Goal: Task Accomplishment & Management: Manage account settings

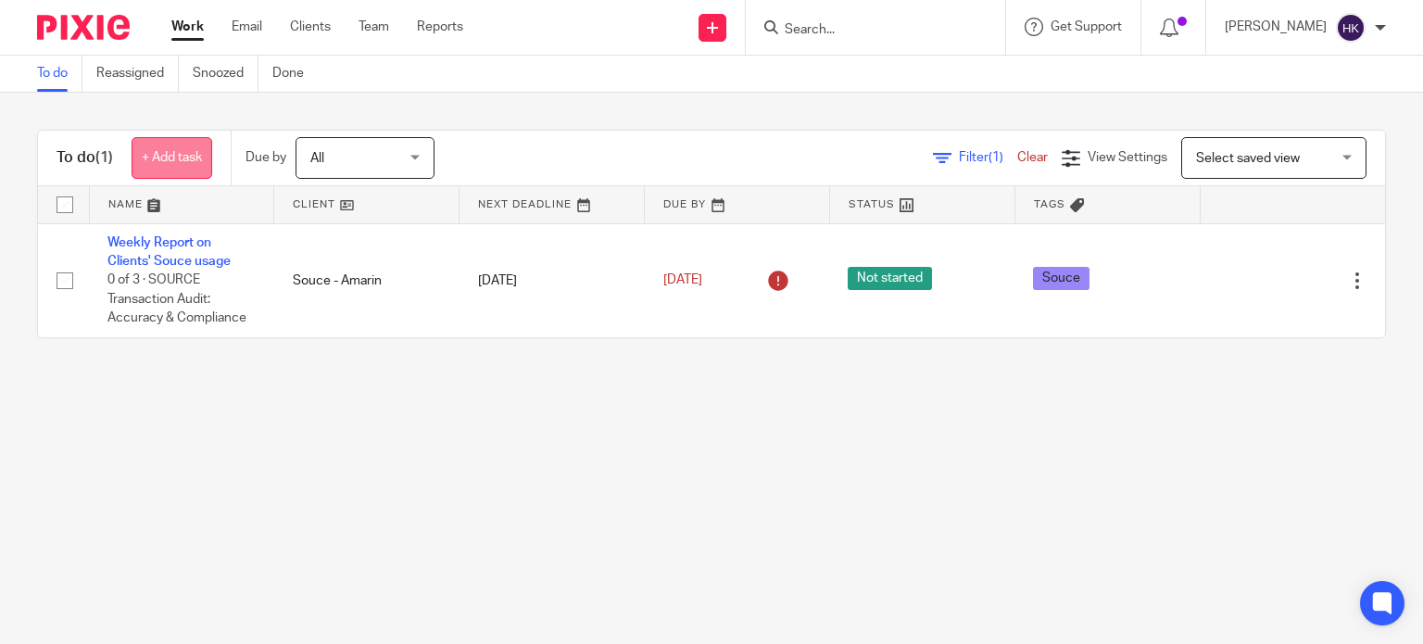
click at [184, 165] on link "+ Add task" at bounding box center [172, 158] width 81 height 42
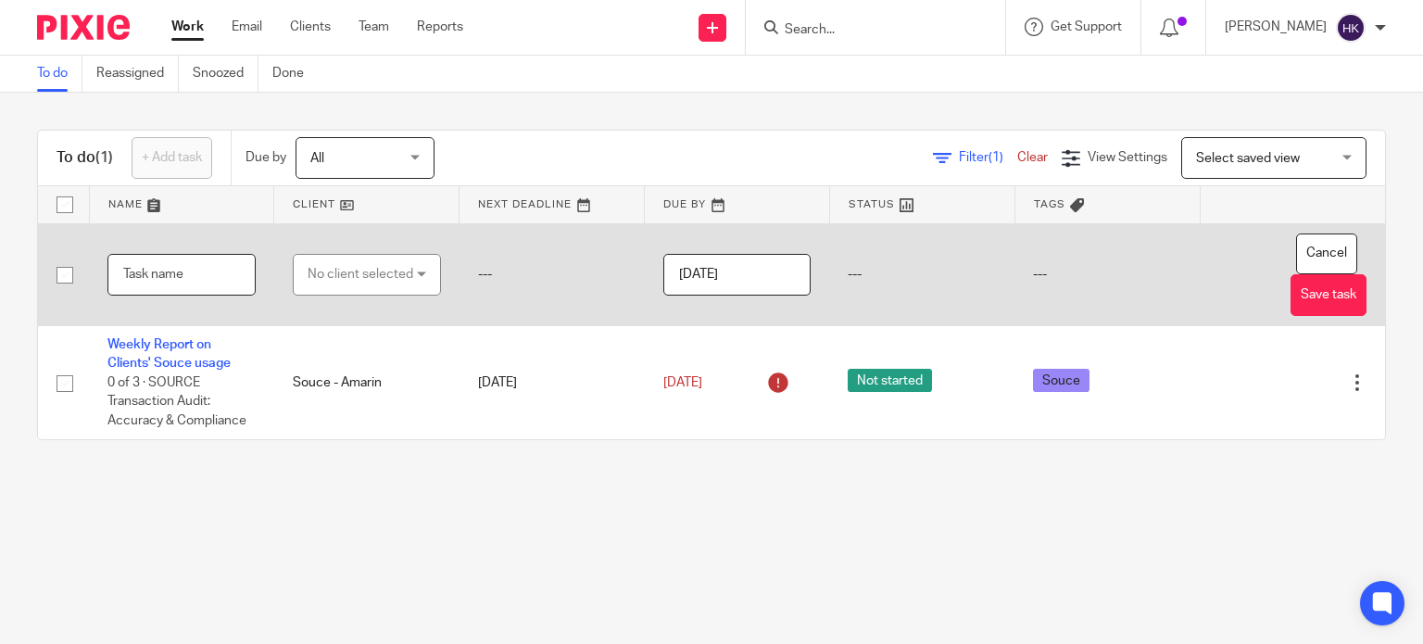
click at [171, 279] on input "text" at bounding box center [181, 275] width 148 height 42
type input "Add income audit trail details in a table"
click at [348, 273] on div "No client selected" at bounding box center [361, 274] width 106 height 39
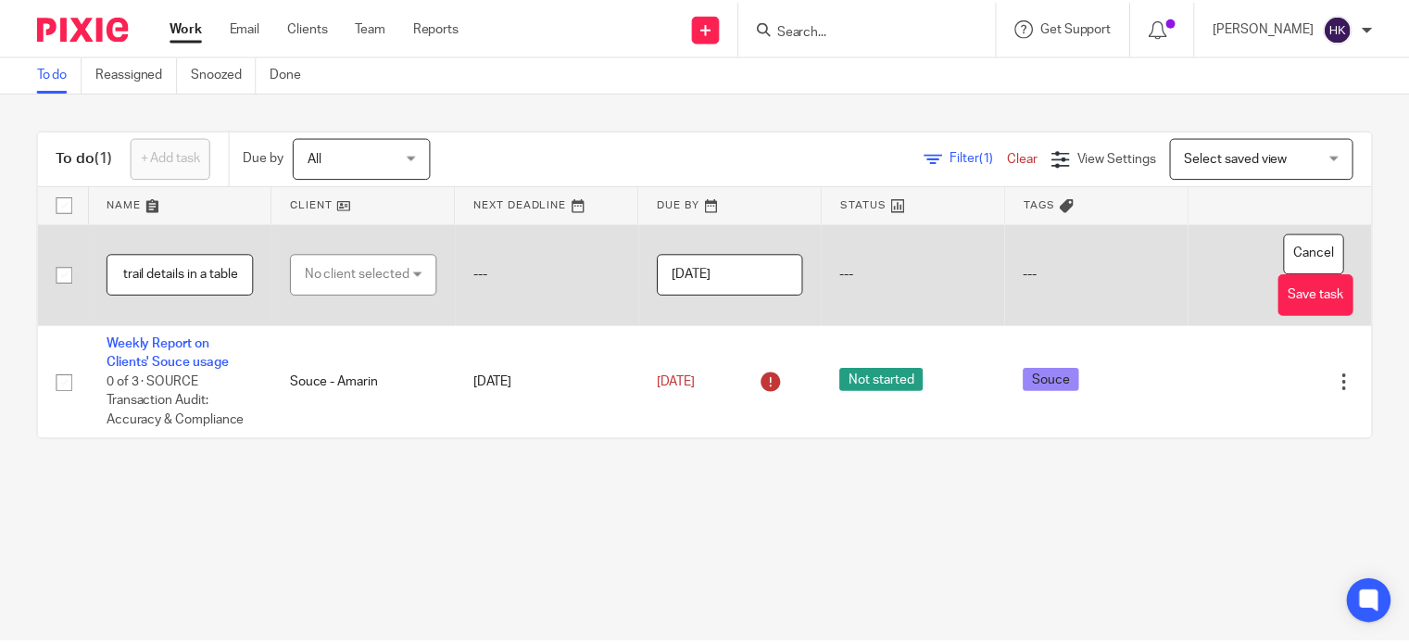
scroll to position [0, 0]
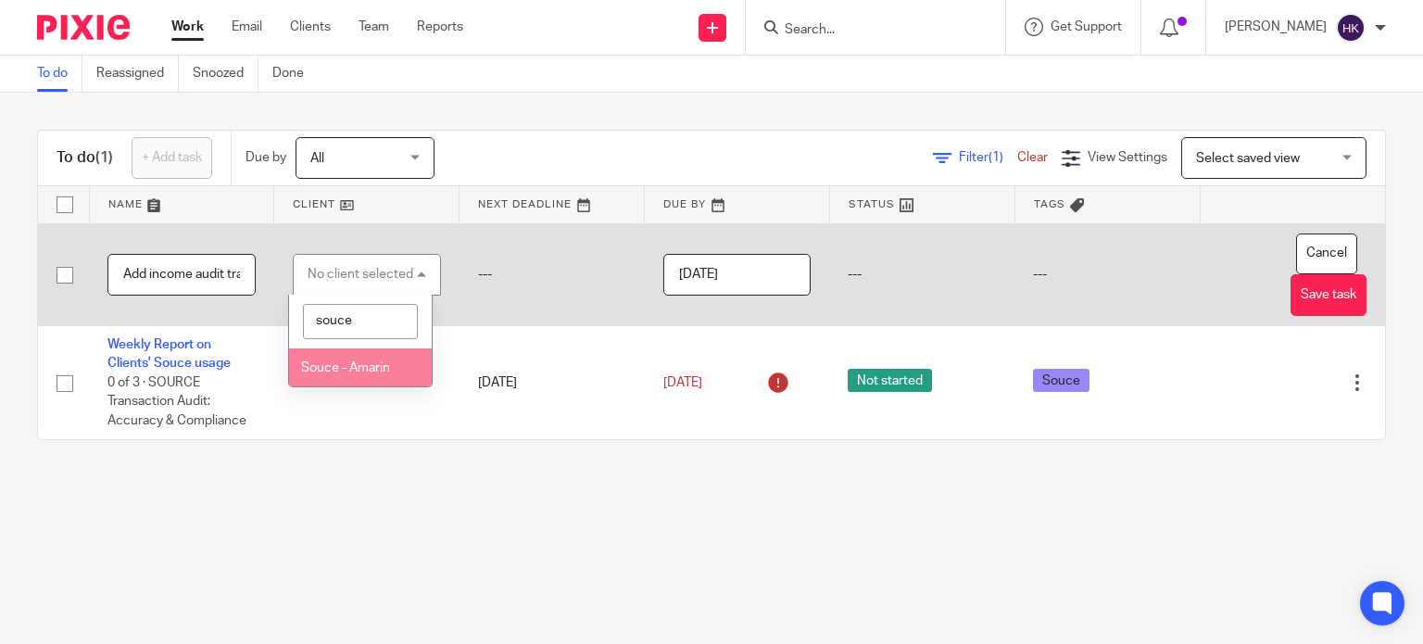
type input "souce"
click at [342, 378] on li "Souce - Amarin" at bounding box center [360, 367] width 143 height 38
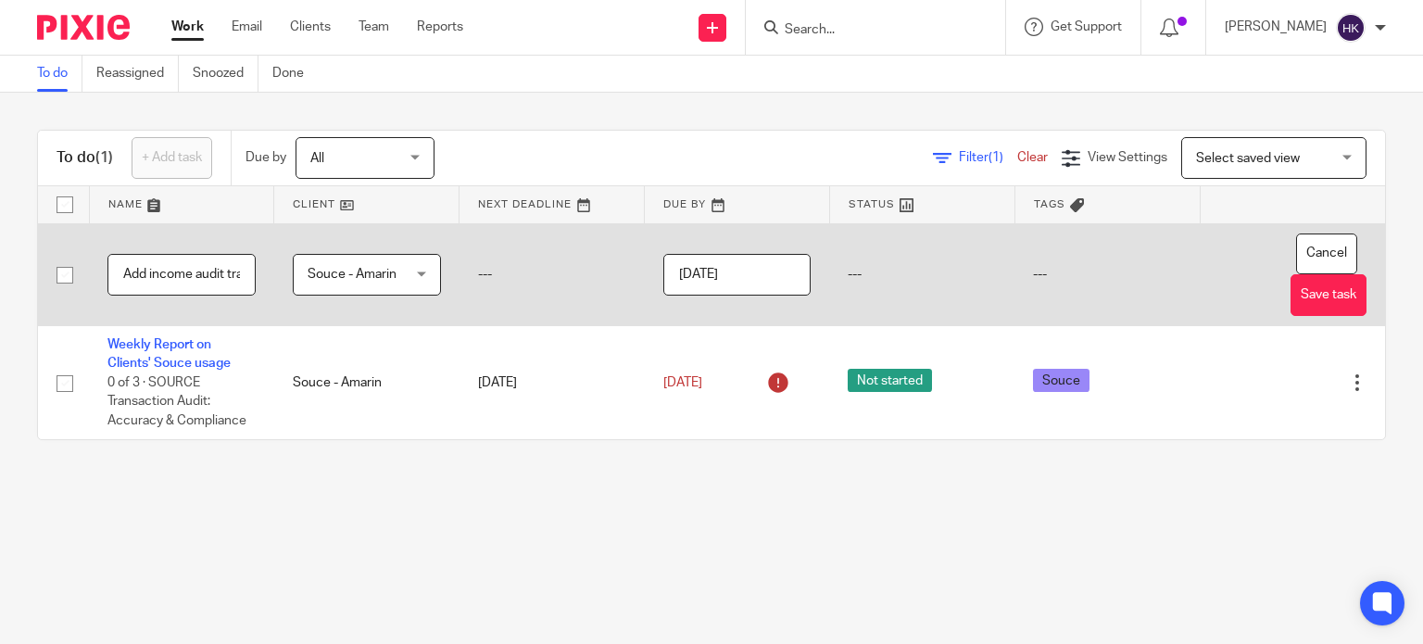
click at [754, 276] on input "[DATE]" at bounding box center [737, 275] width 148 height 42
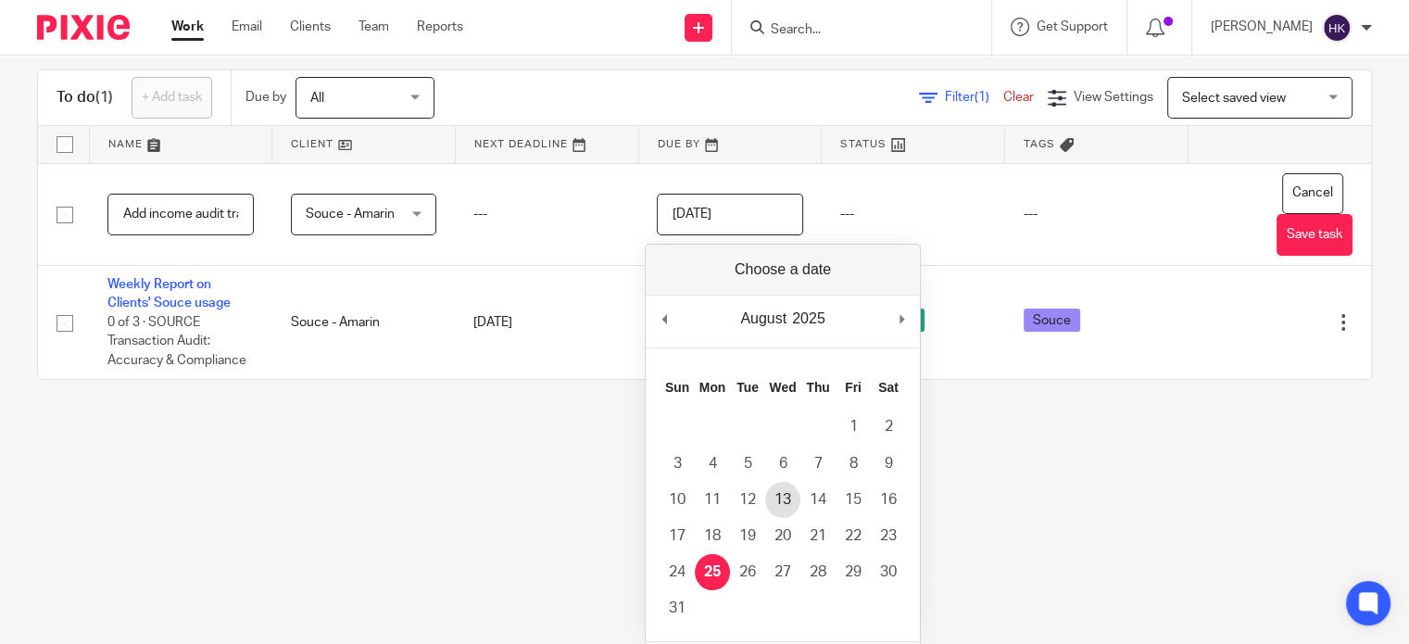
scroll to position [103, 0]
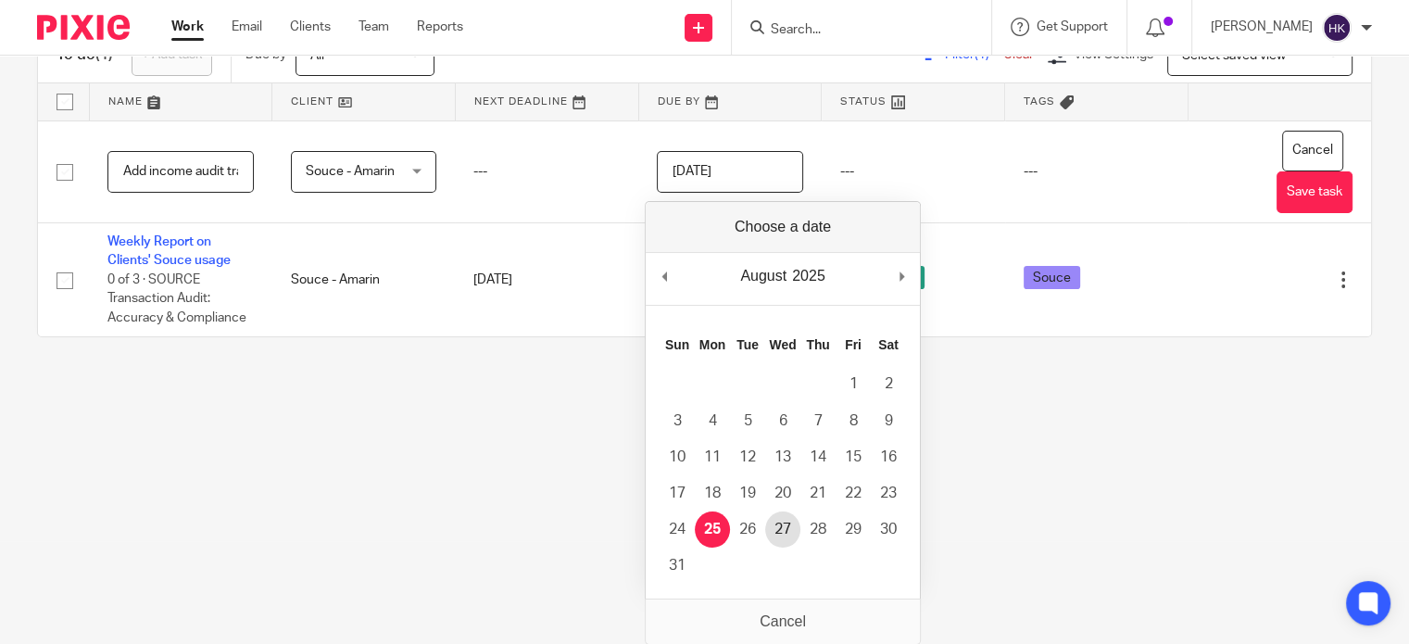
type input "2025-08-27"
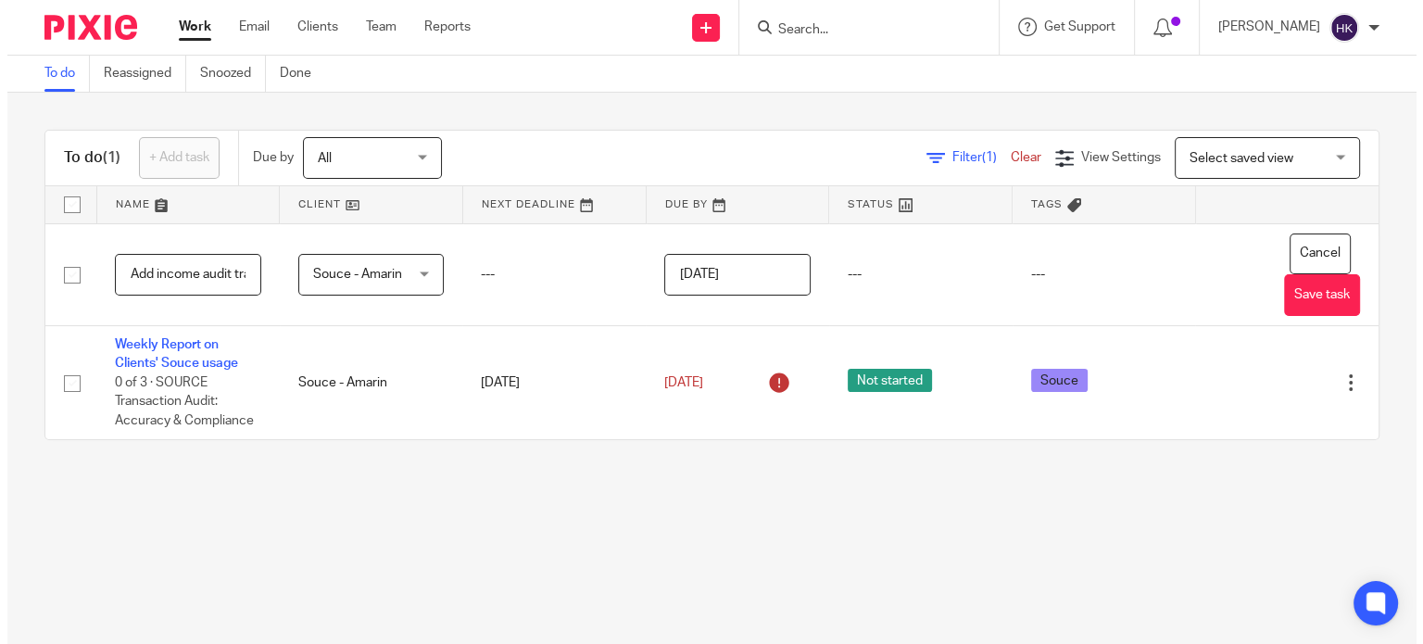
scroll to position [0, 0]
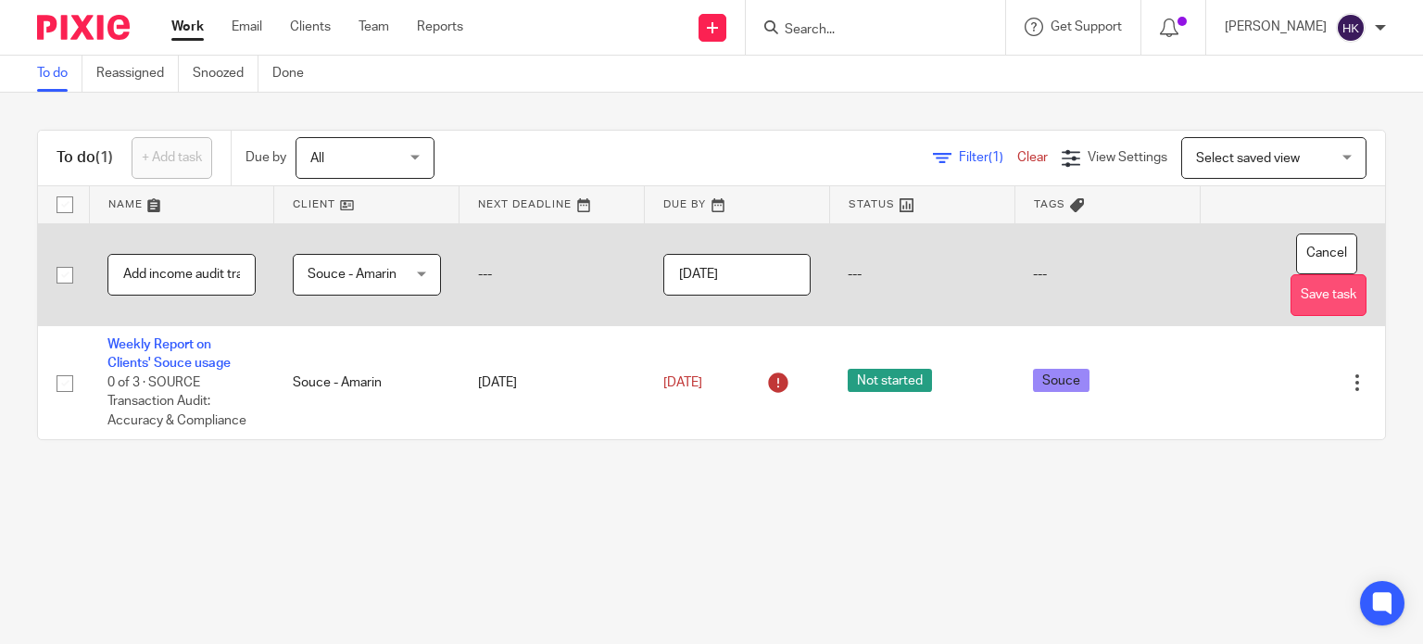
click at [1291, 297] on button "Save task" at bounding box center [1329, 295] width 76 height 42
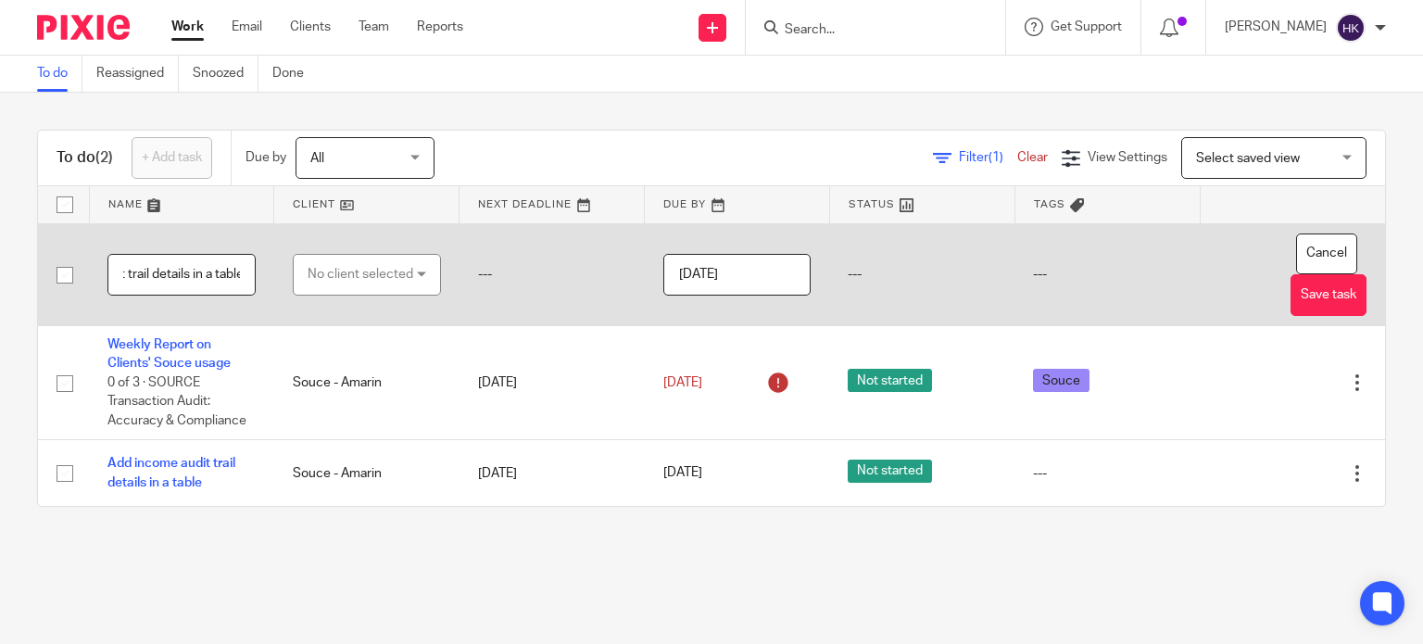
scroll to position [0, 116]
type input "Add expense audit trail details in a table"
click at [349, 281] on div "No client selected" at bounding box center [361, 274] width 106 height 39
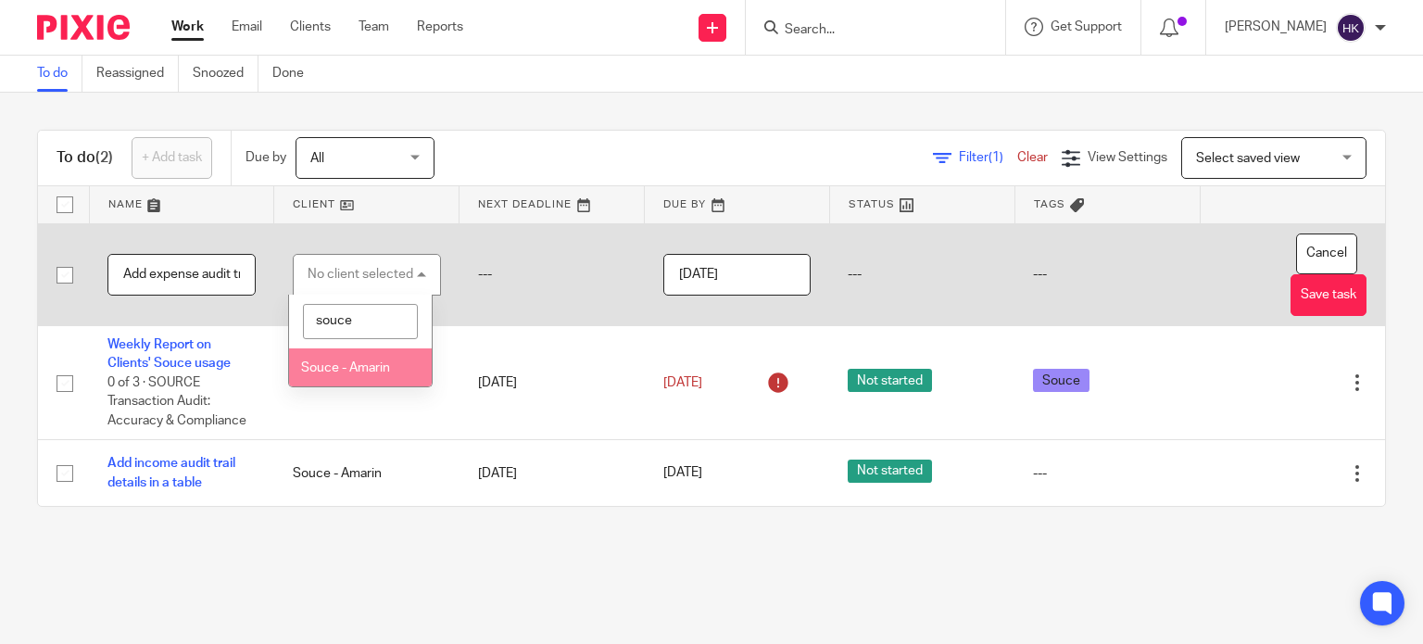
type input "souce"
click at [332, 375] on li "Souce - Amarin" at bounding box center [360, 367] width 143 height 38
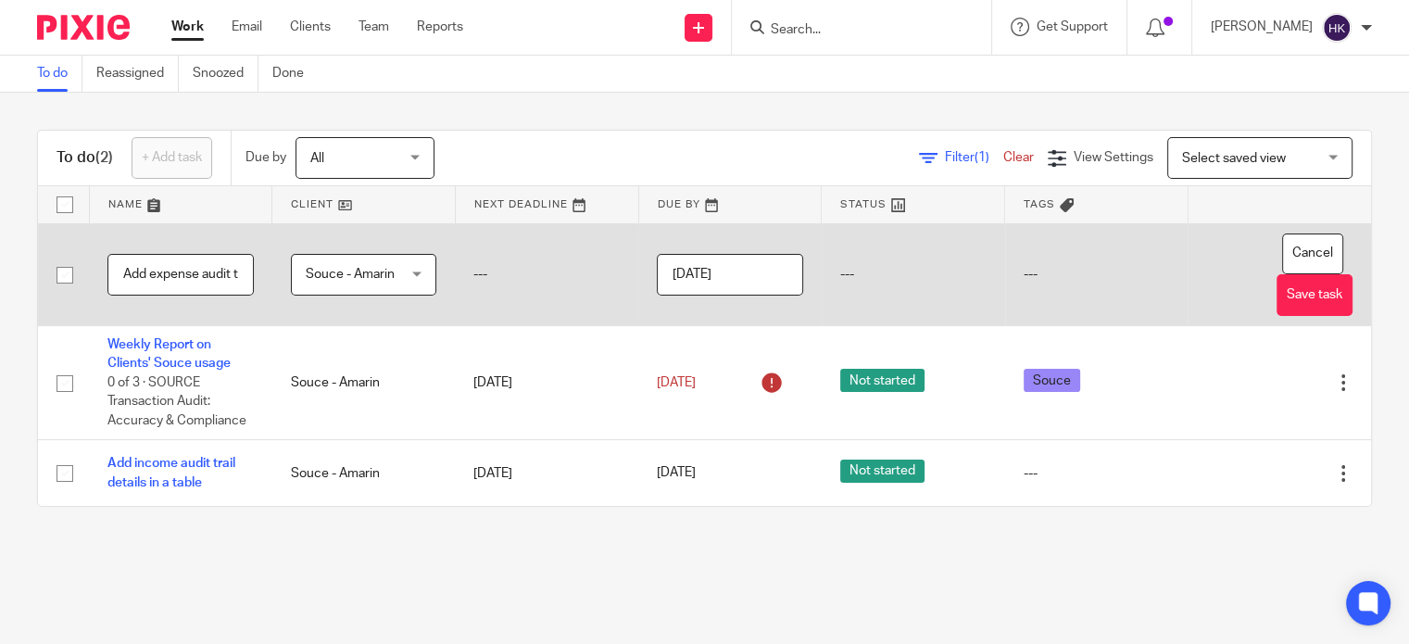
click at [782, 277] on input "[DATE]" at bounding box center [730, 275] width 146 height 42
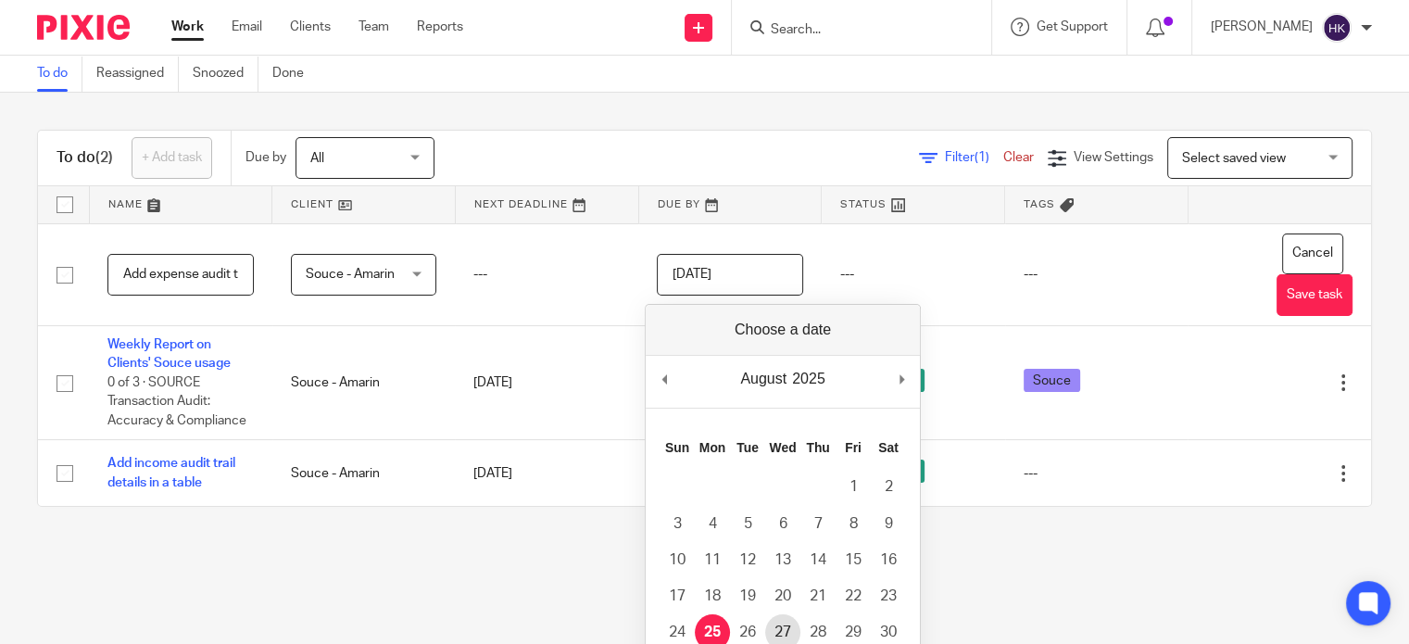
type input "2025-08-27"
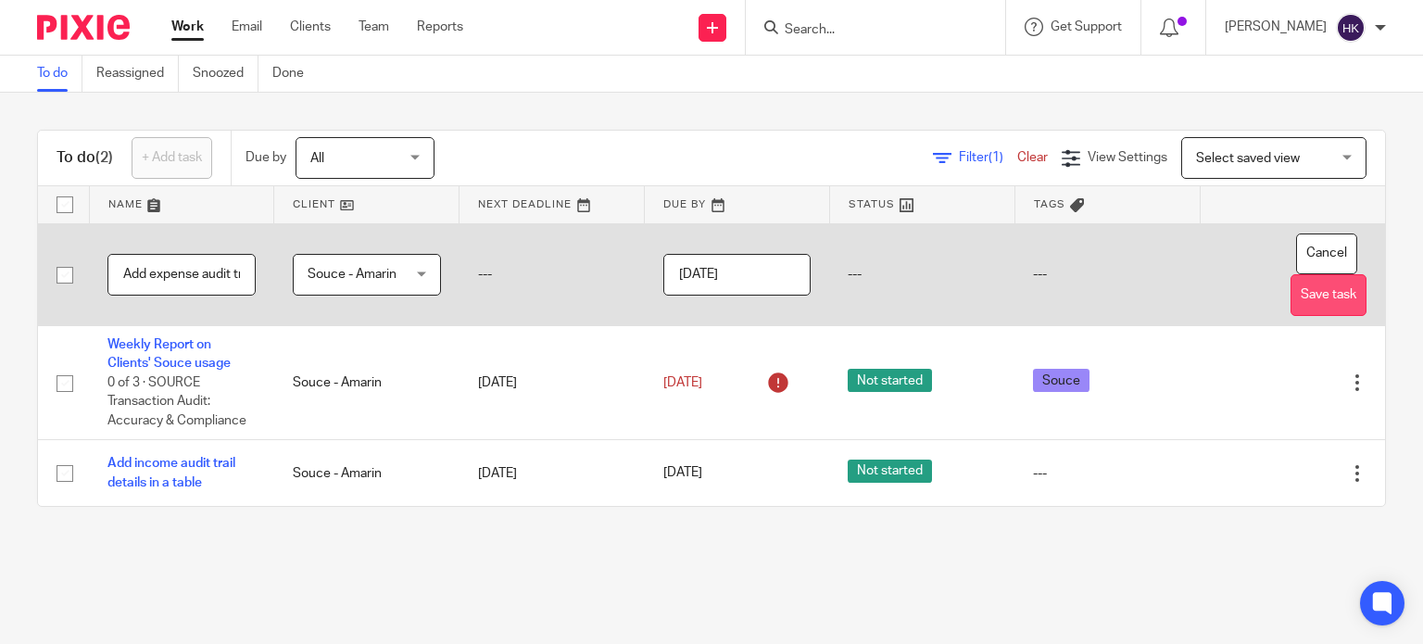
click at [1296, 281] on button "Save task" at bounding box center [1329, 295] width 76 height 42
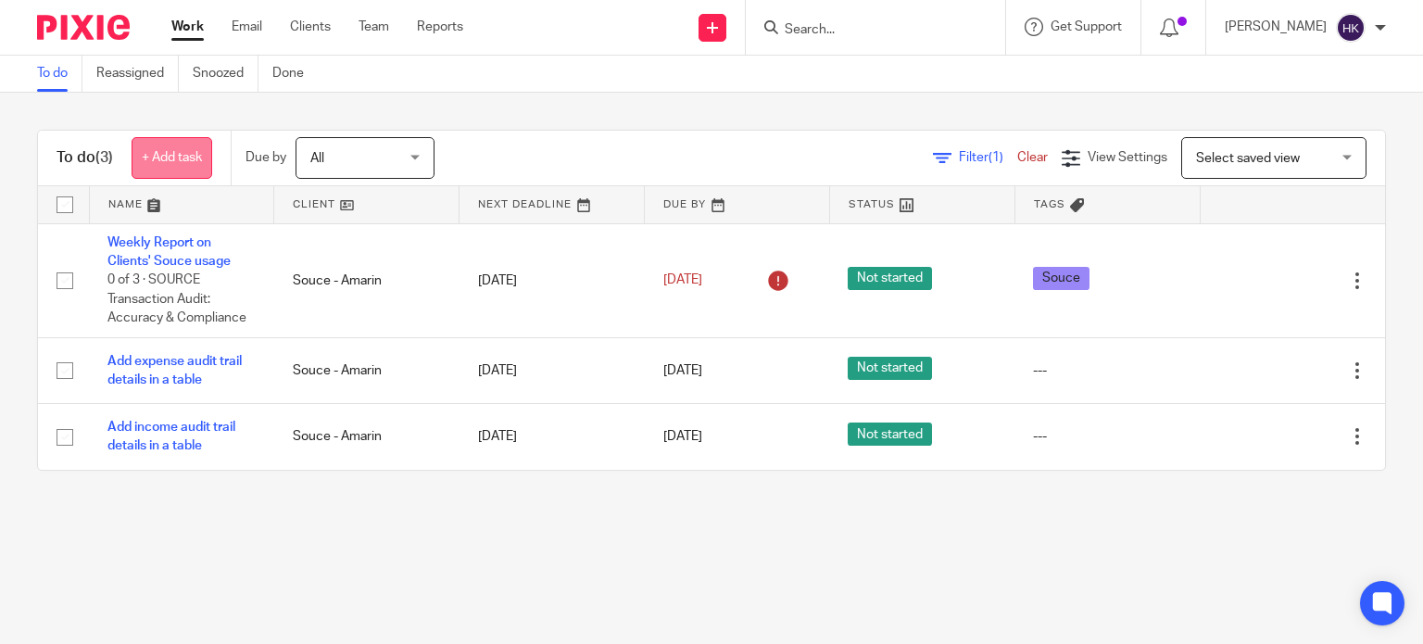
click at [208, 159] on link "+ Add task" at bounding box center [172, 158] width 81 height 42
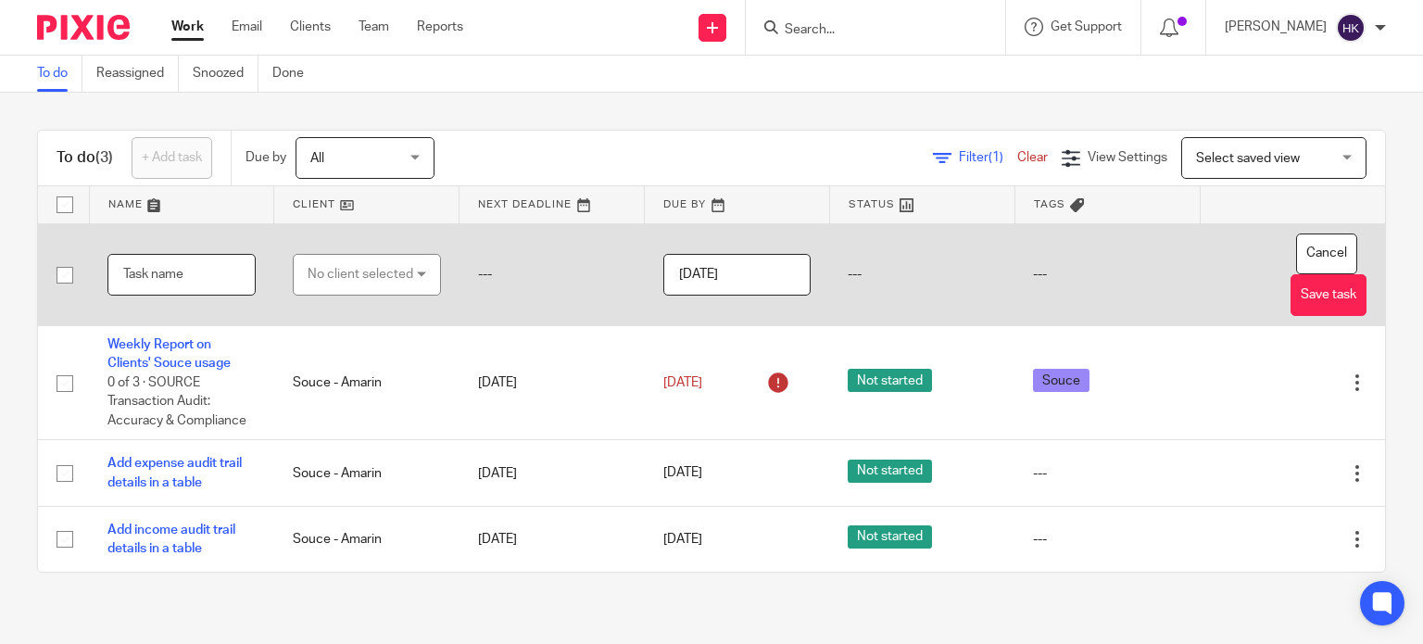
click at [193, 260] on input "text" at bounding box center [181, 275] width 148 height 42
type input "C"
type input "View audit trail details"
click at [330, 277] on div "No client selected" at bounding box center [361, 274] width 106 height 39
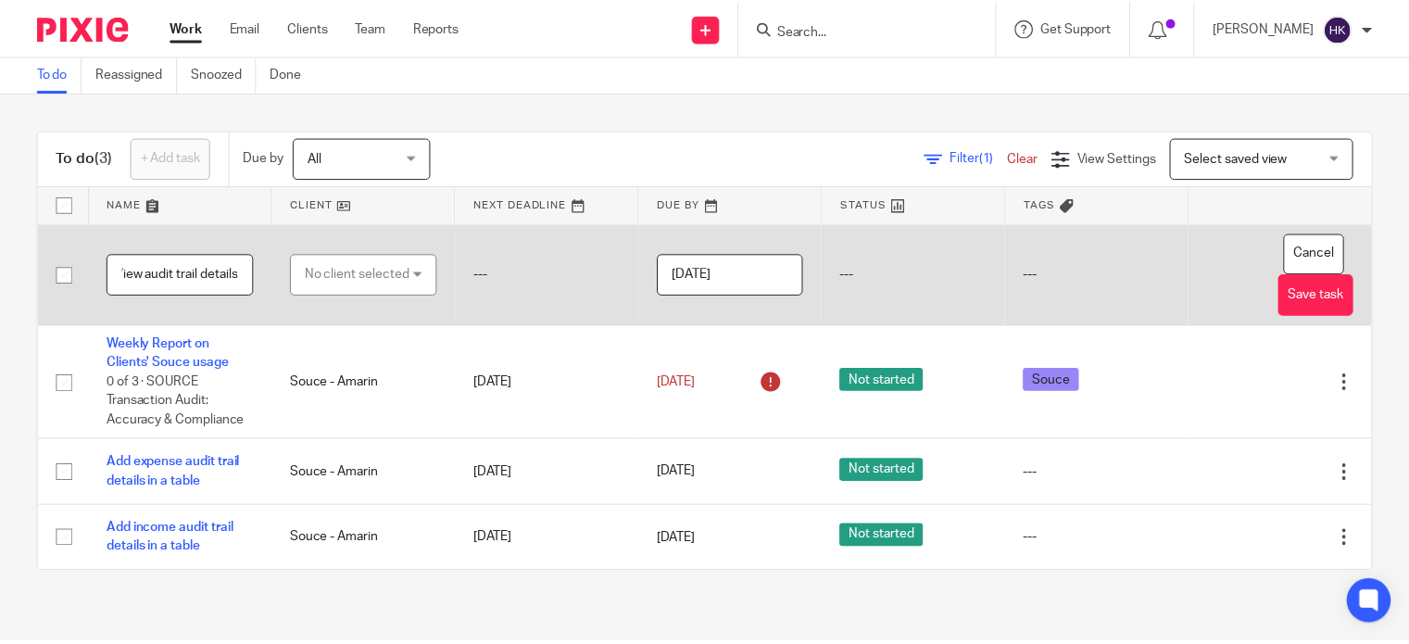
scroll to position [0, 0]
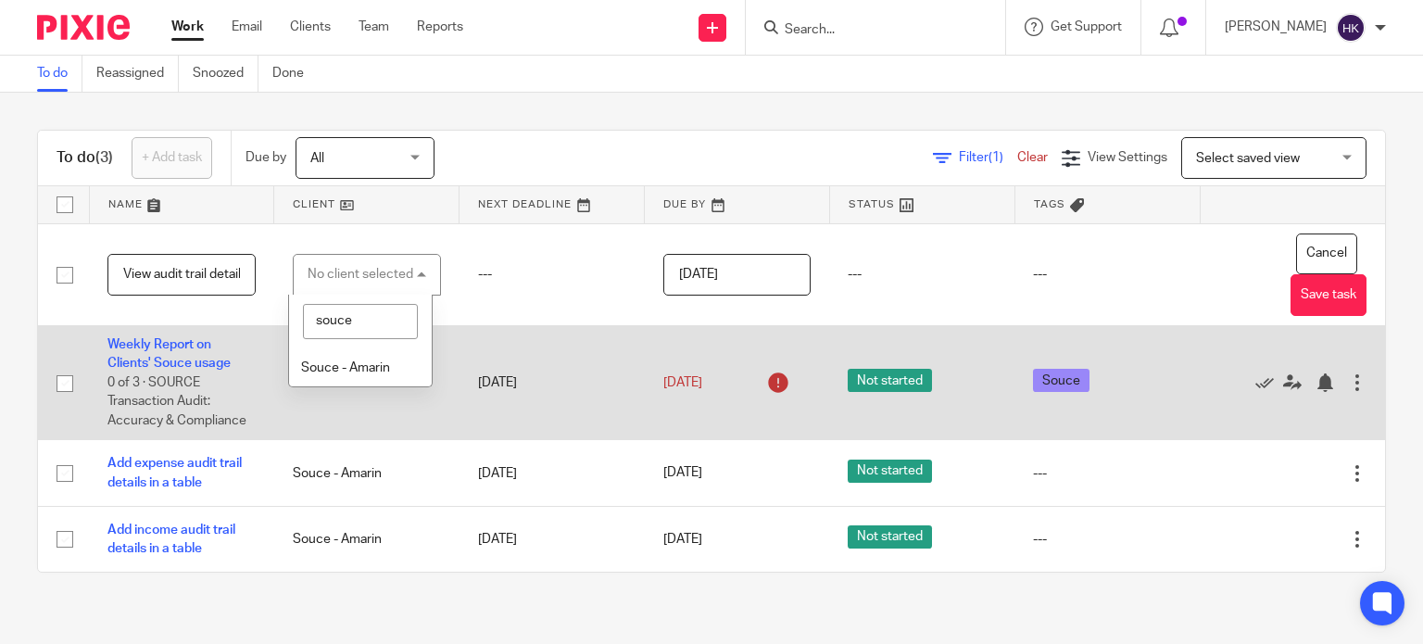
type input "souce"
click at [352, 364] on span "Souce - Amarin" at bounding box center [345, 367] width 89 height 13
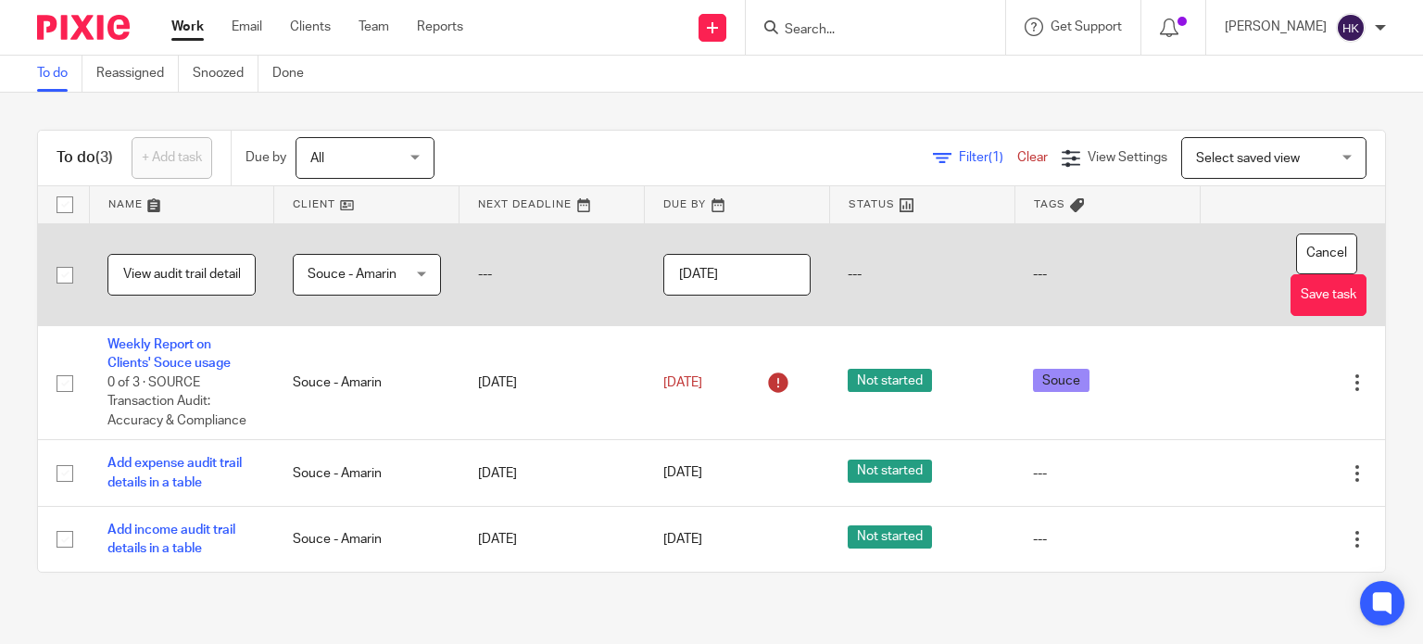
click at [741, 277] on input "[DATE]" at bounding box center [737, 275] width 148 height 42
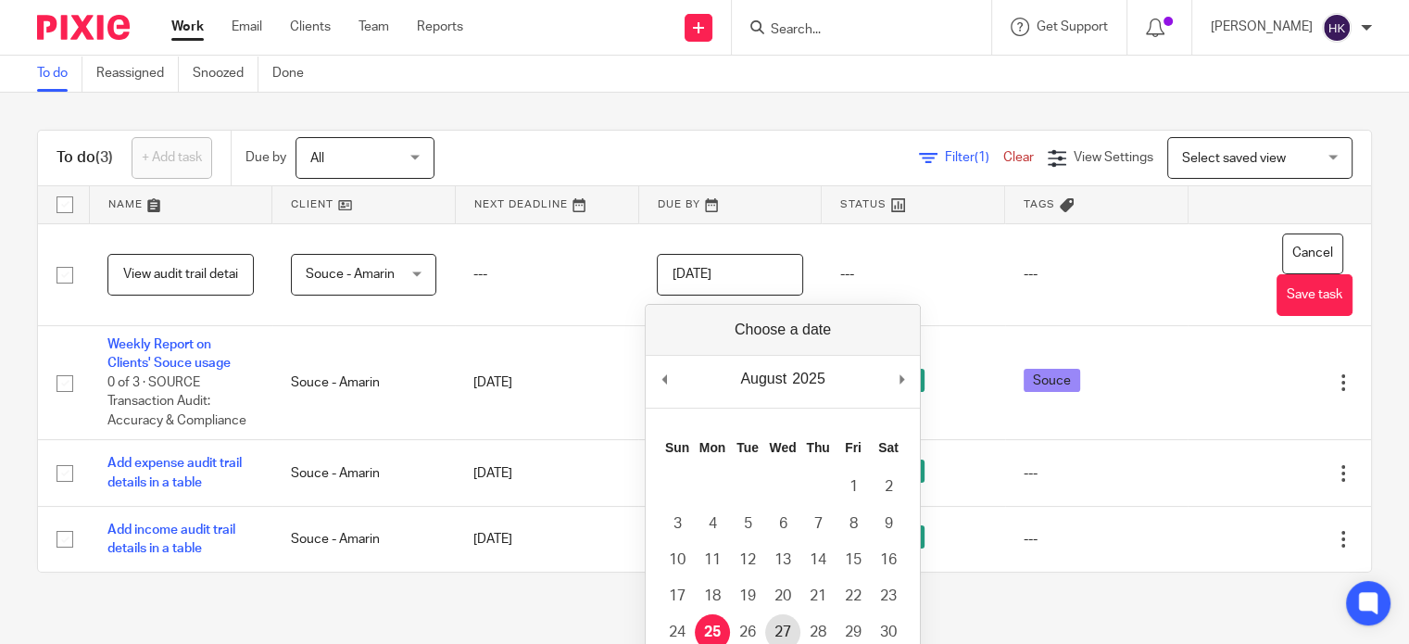
type input "2025-08-27"
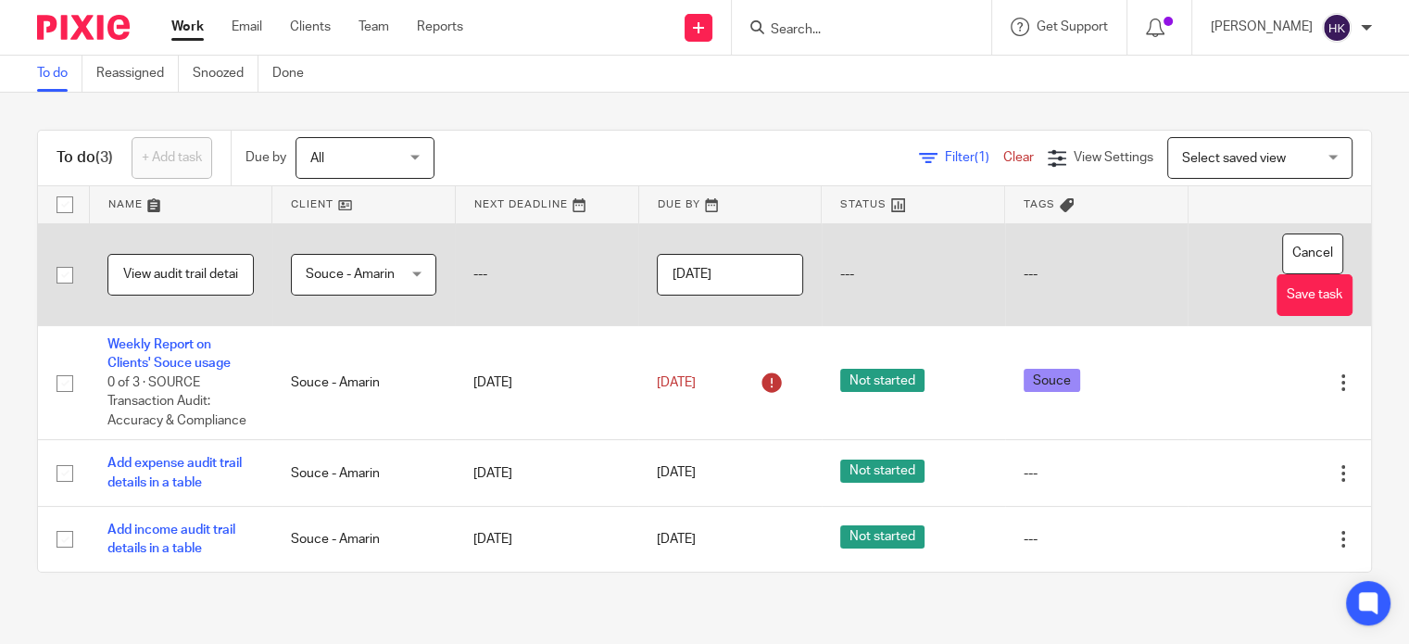
click at [760, 280] on input "2025-08-27" at bounding box center [730, 275] width 146 height 42
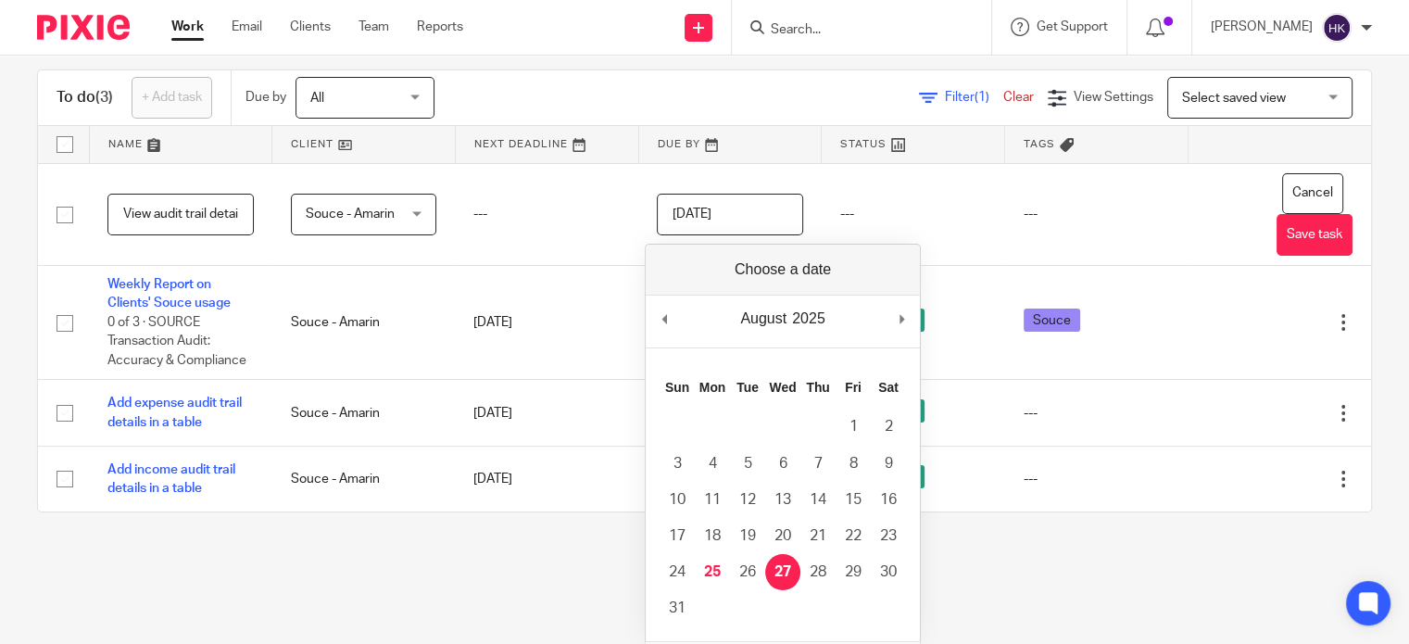
scroll to position [93, 0]
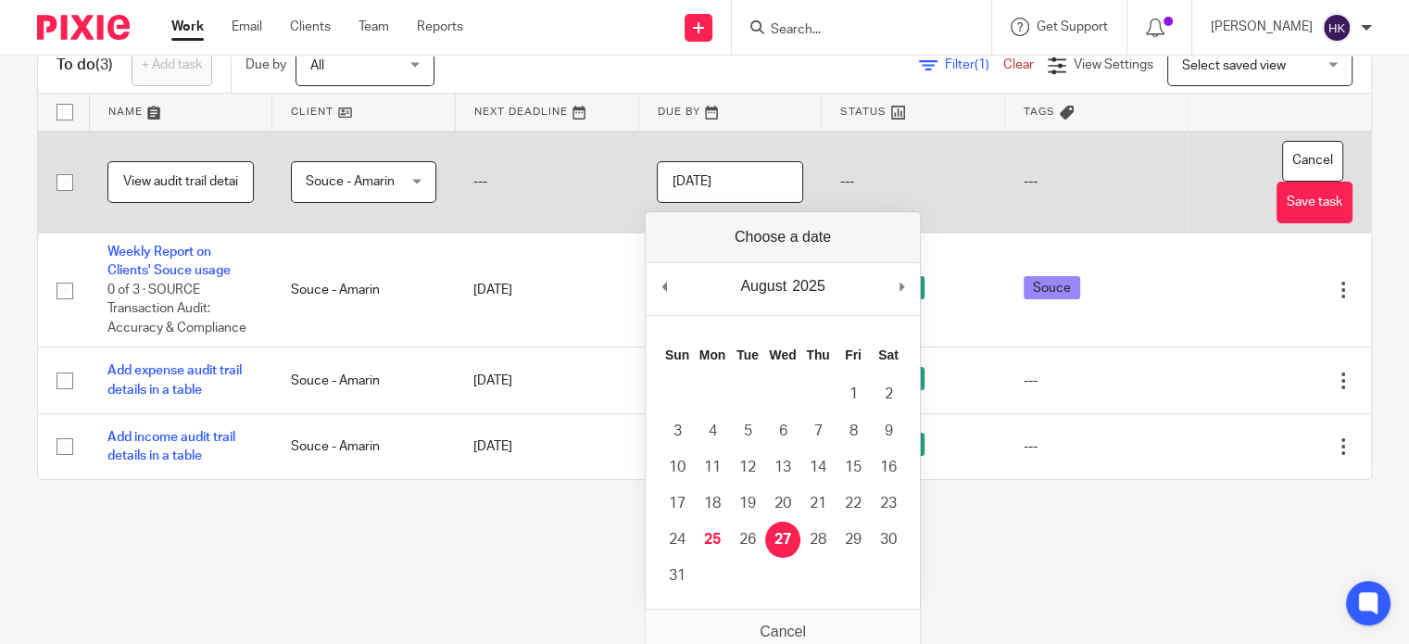
click at [727, 178] on input "2025-08-27" at bounding box center [730, 182] width 146 height 42
click at [1304, 207] on button "Save task" at bounding box center [1315, 203] width 76 height 42
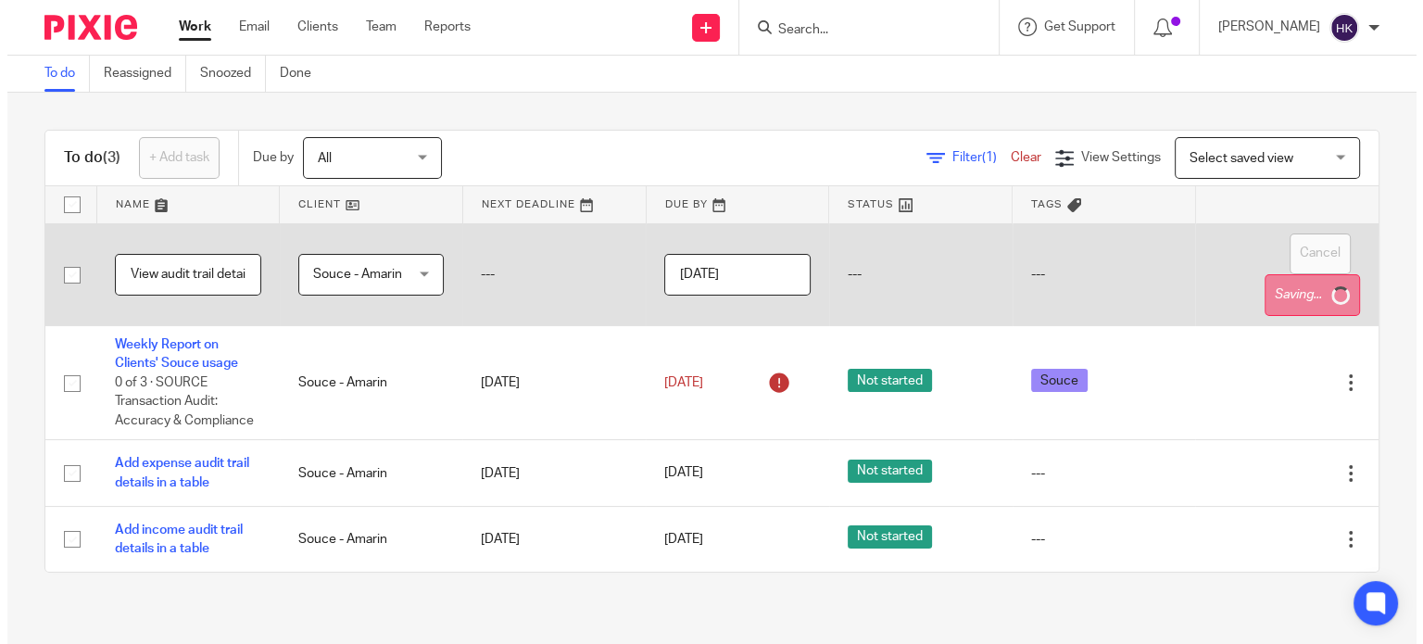
scroll to position [0, 0]
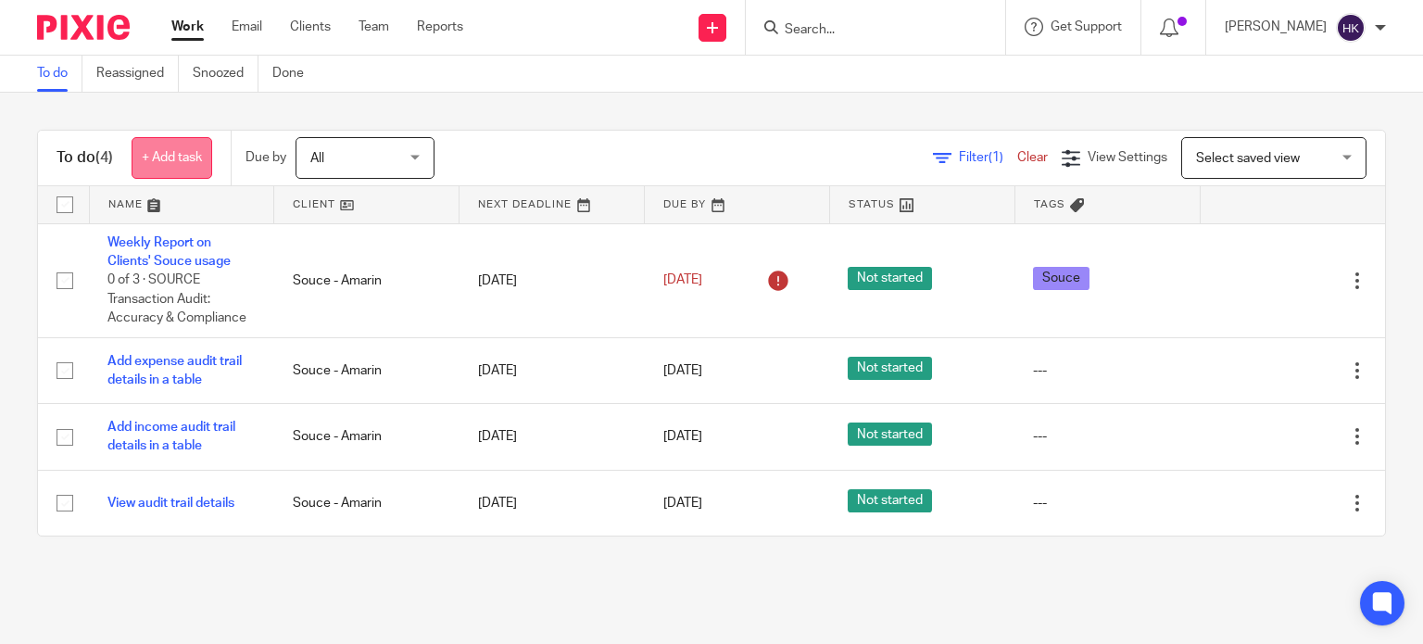
click at [198, 158] on link "+ Add task" at bounding box center [172, 158] width 81 height 42
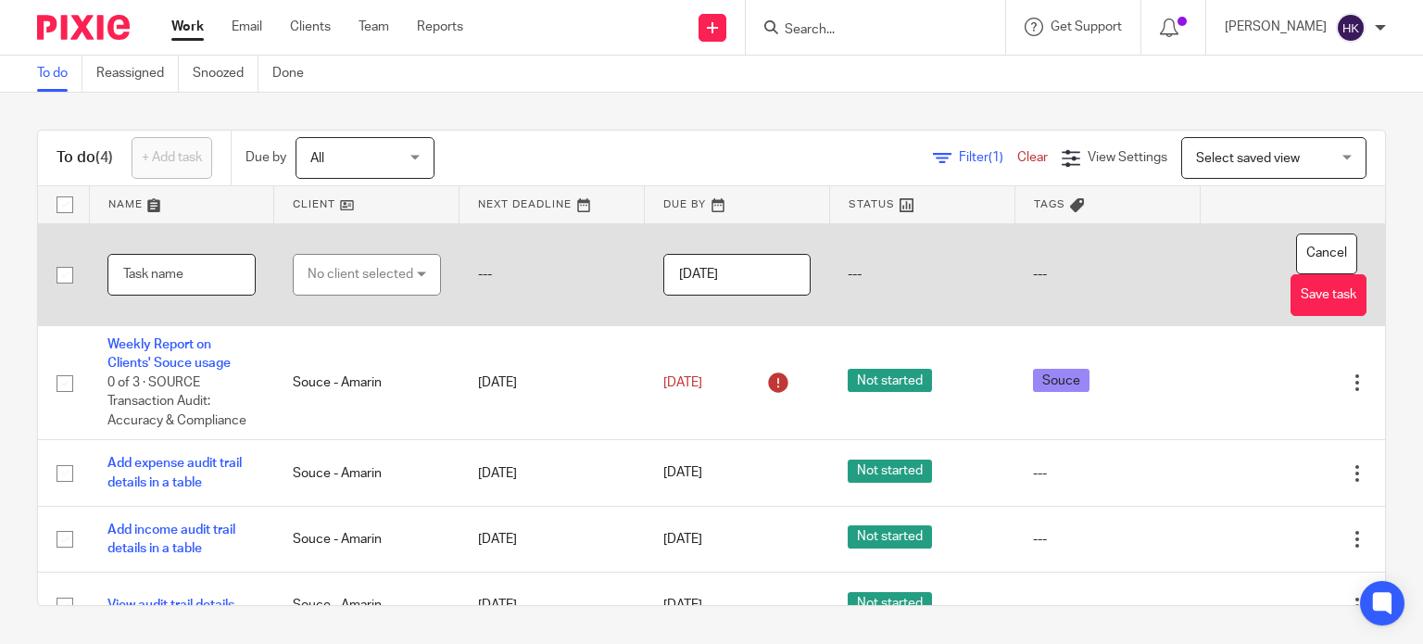
click at [196, 272] on input "text" at bounding box center [181, 275] width 148 height 42
type input "C"
type input "Adjust status of audit trail item"
click at [342, 274] on div "No client selected" at bounding box center [361, 274] width 106 height 39
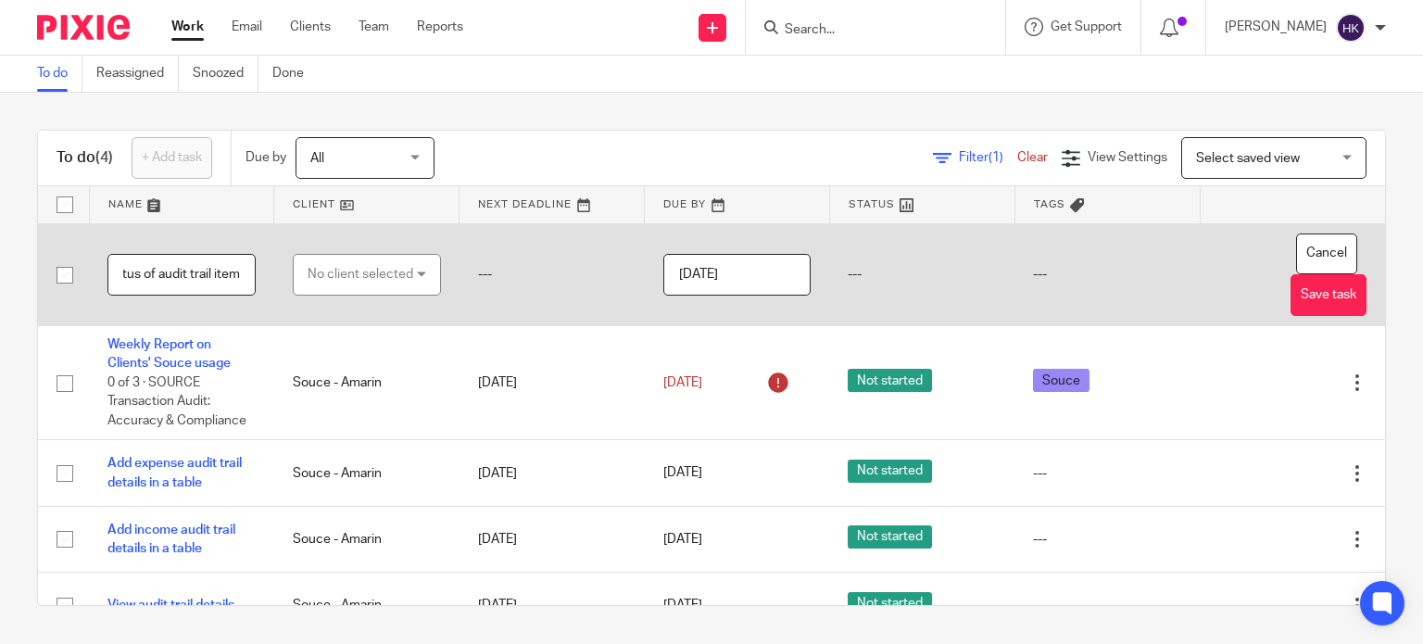
scroll to position [0, 0]
type input "souce"
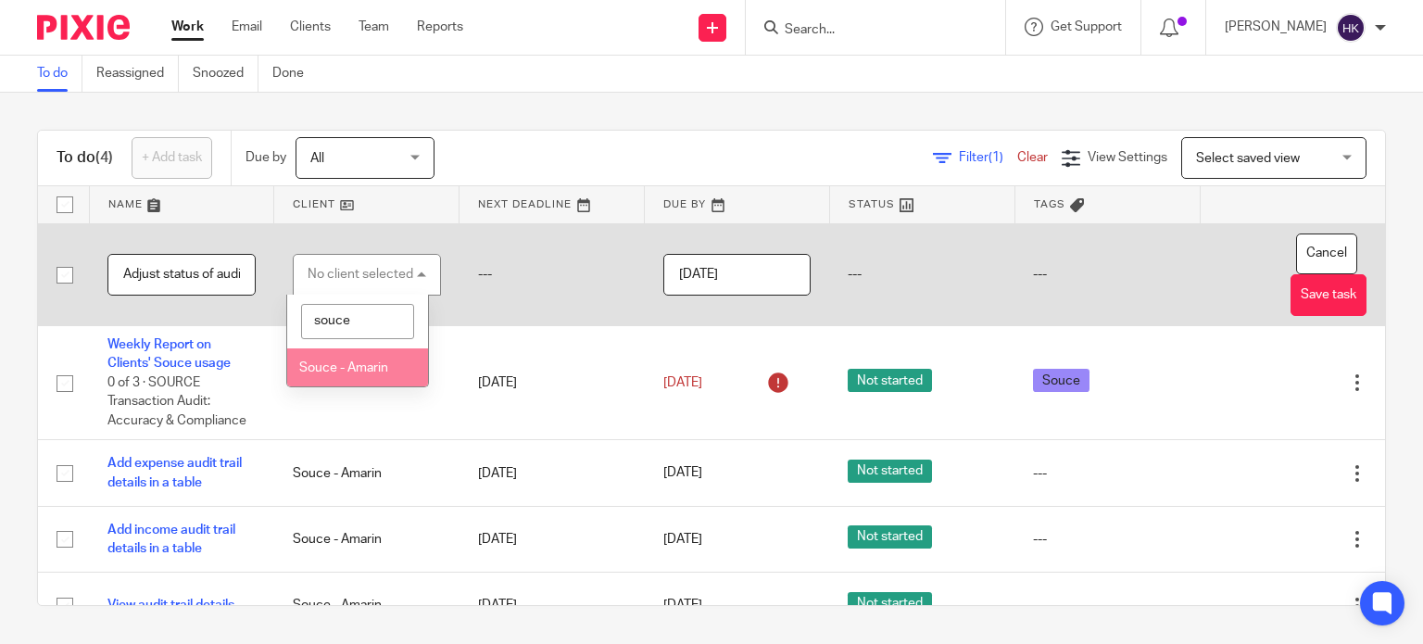
click at [355, 361] on span "Souce - Amarin" at bounding box center [343, 367] width 89 height 13
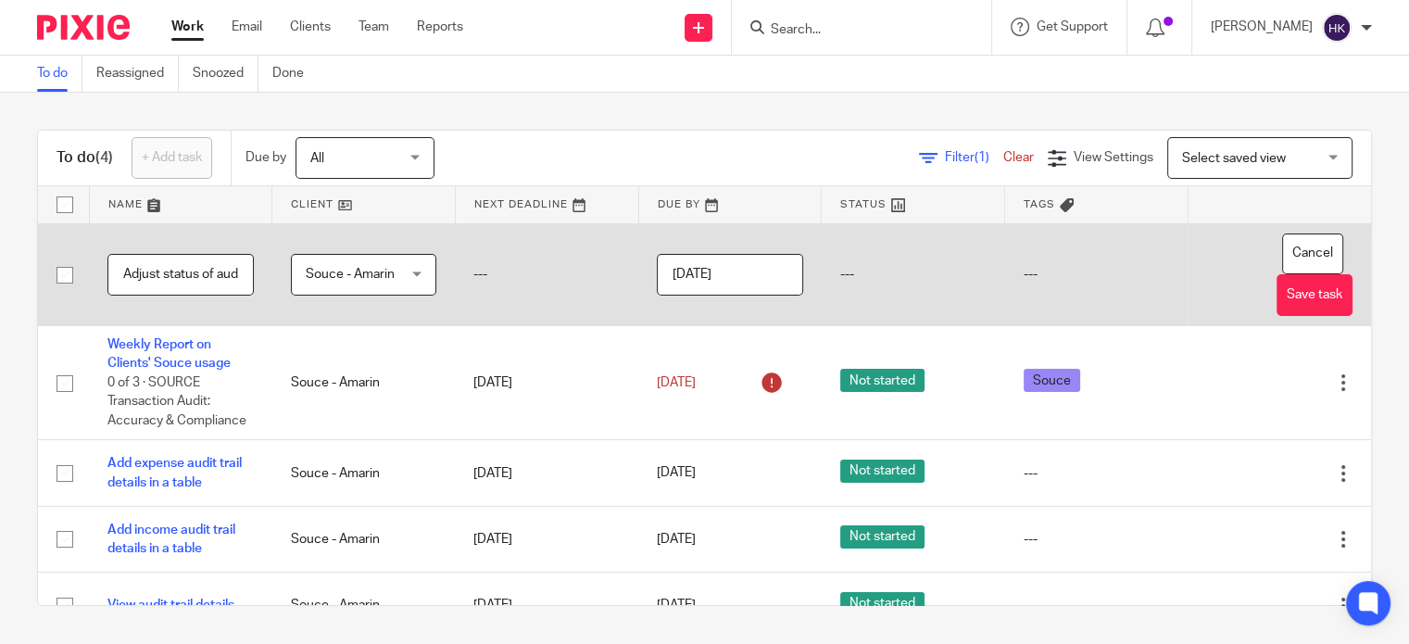
click at [713, 277] on input "[DATE]" at bounding box center [730, 275] width 146 height 42
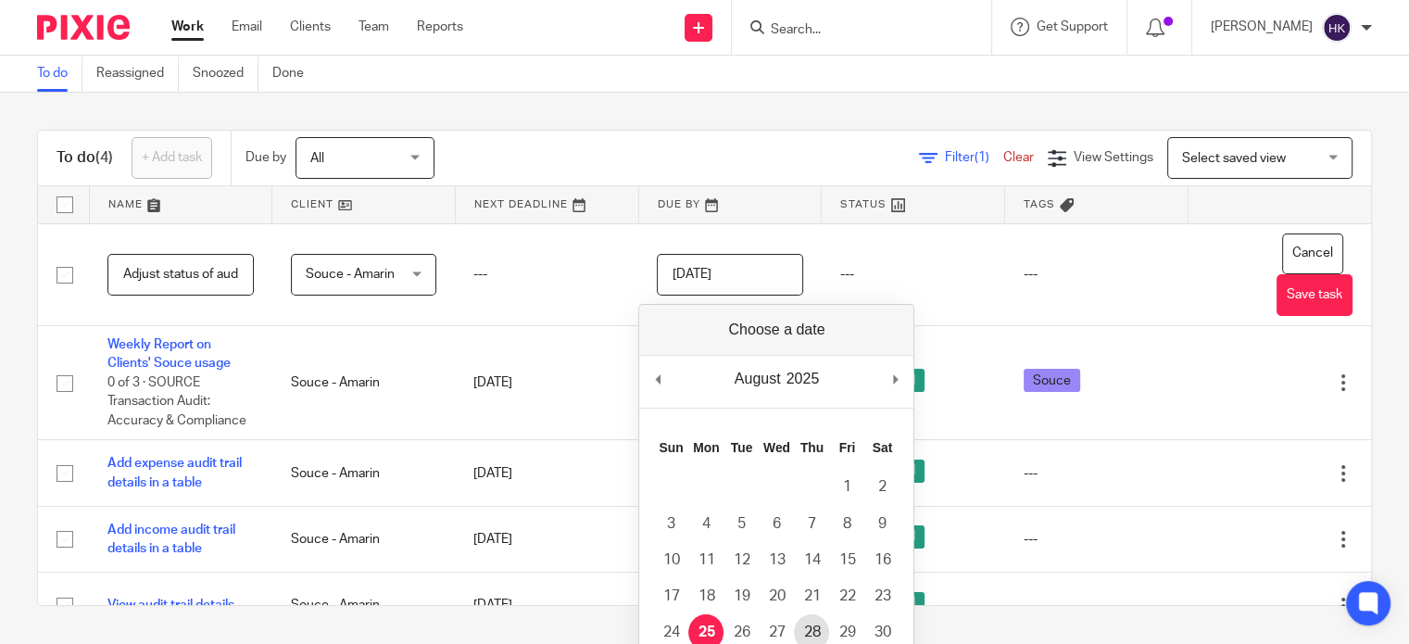
type input "2025-08-28"
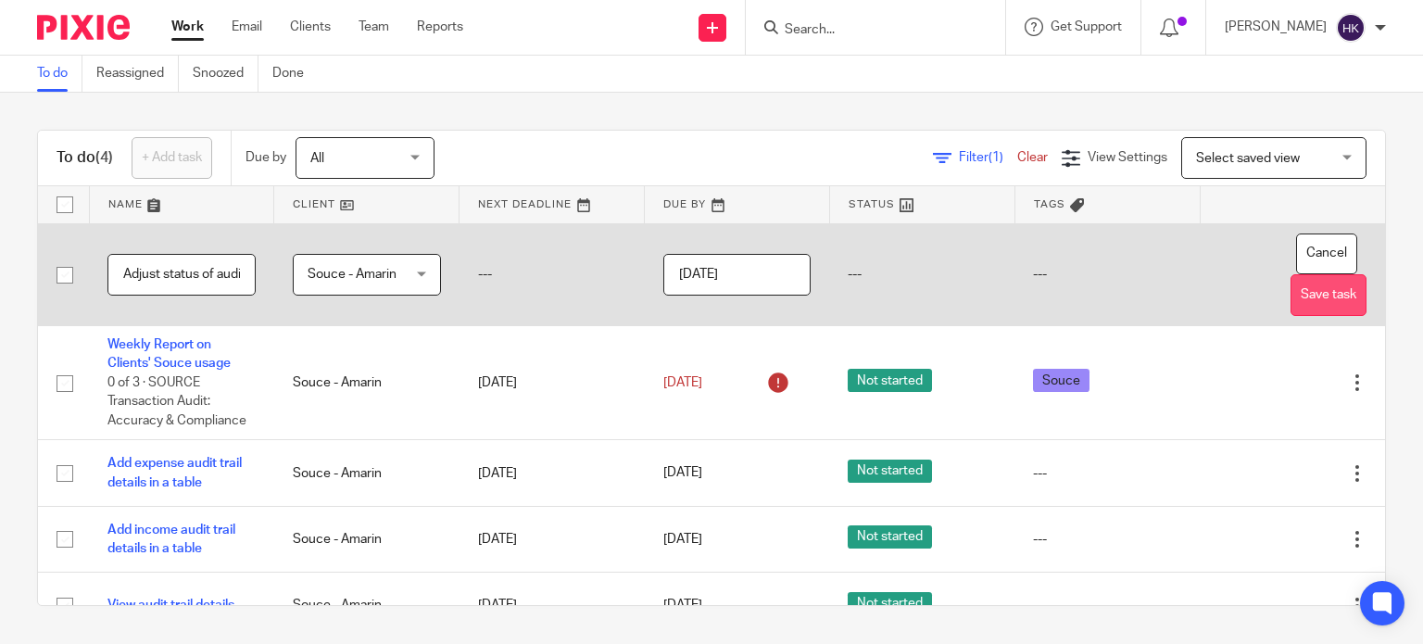
click at [1291, 294] on button "Save task" at bounding box center [1329, 295] width 76 height 42
